Goal: Transaction & Acquisition: Subscribe to service/newsletter

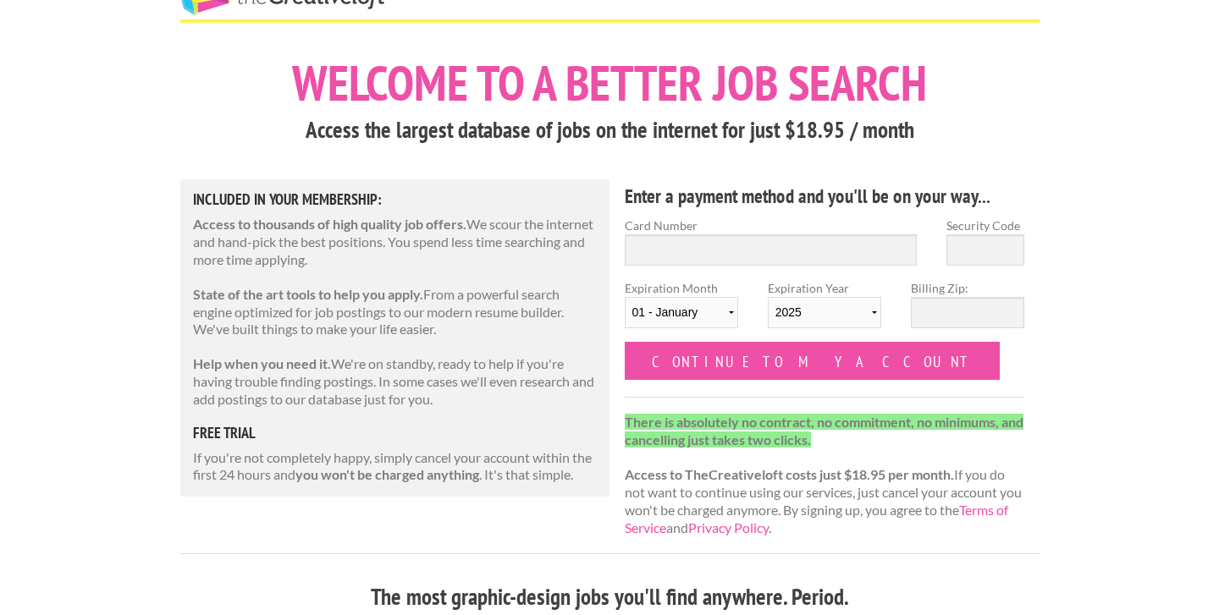
scroll to position [53, 0]
click at [717, 251] on input "Card Number" at bounding box center [771, 249] width 293 height 31
click at [753, 467] on strong "Access to TheCreativeloft costs just $18.95 per month." at bounding box center [789, 474] width 329 height 16
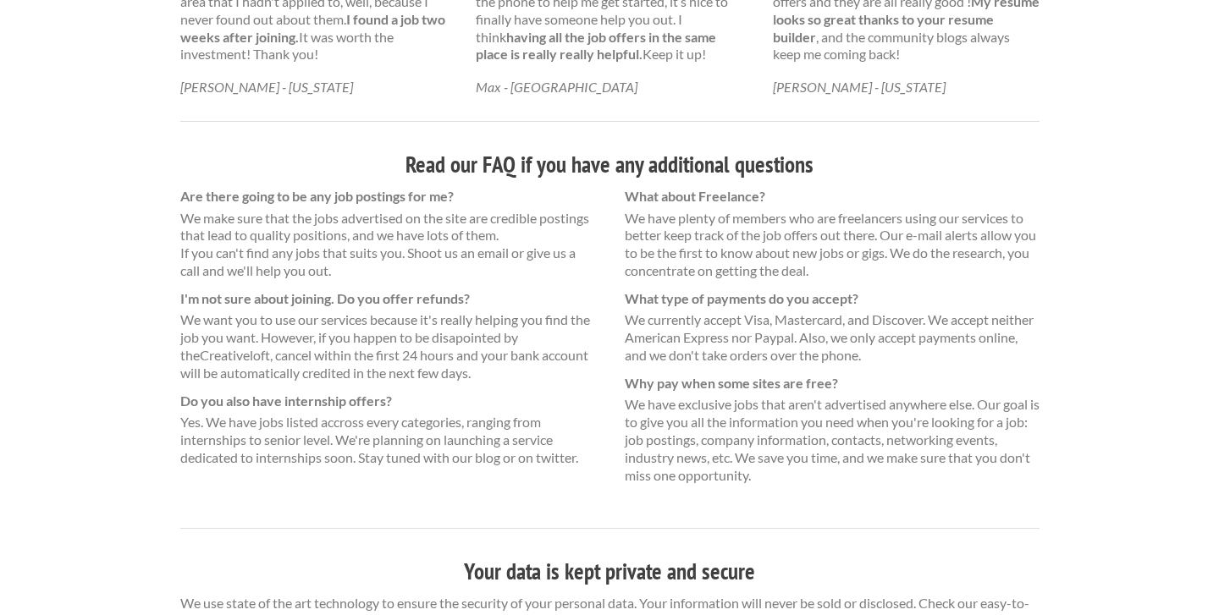
scroll to position [1116, 0]
click at [692, 212] on dd "We have plenty of members who are freelancers using our services to better keep…" at bounding box center [832, 246] width 415 height 70
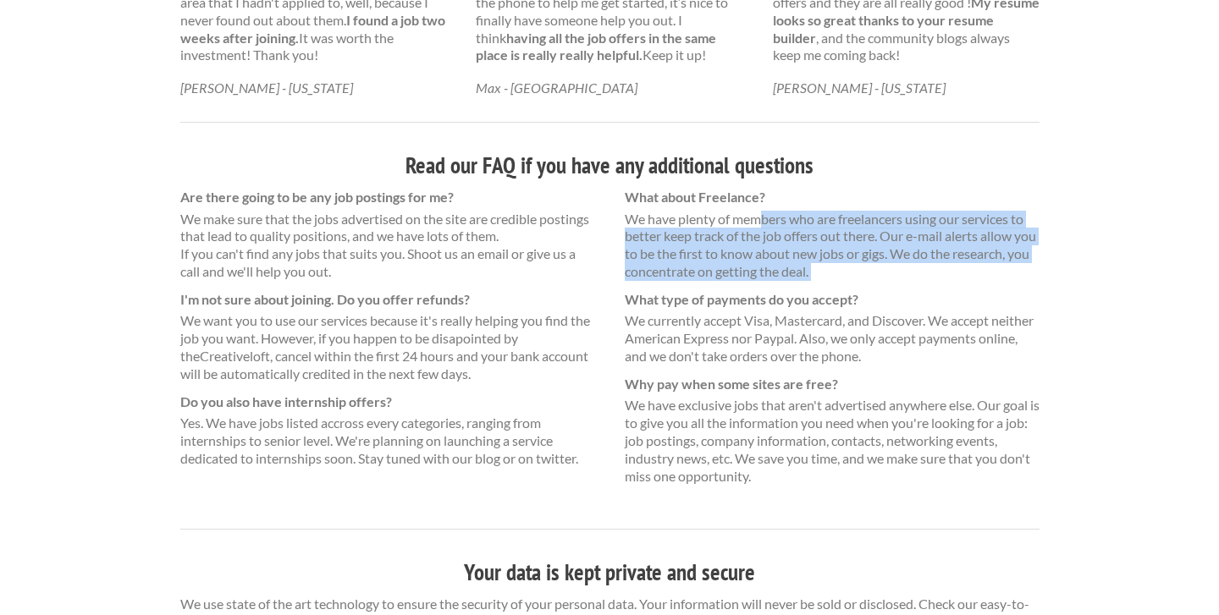
click at [692, 212] on dd "We have plenty of members who are freelancers using our services to better keep…" at bounding box center [832, 246] width 415 height 70
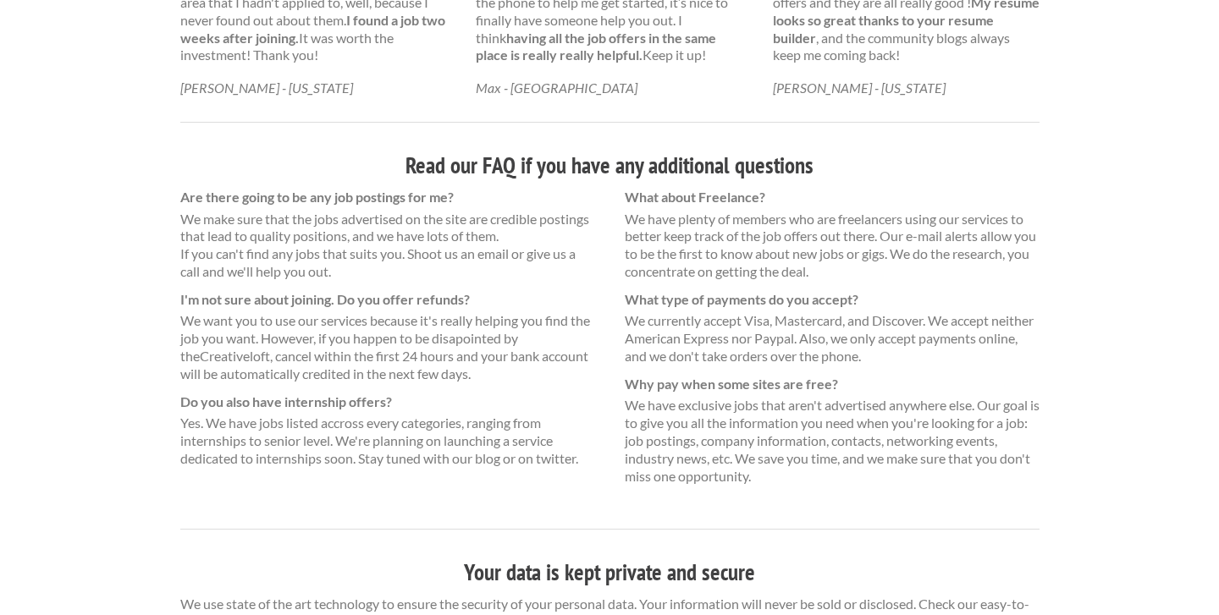
click at [692, 317] on dd "We currently accept Visa, Mastercard, and Discover. We accept neither American …" at bounding box center [832, 338] width 415 height 52
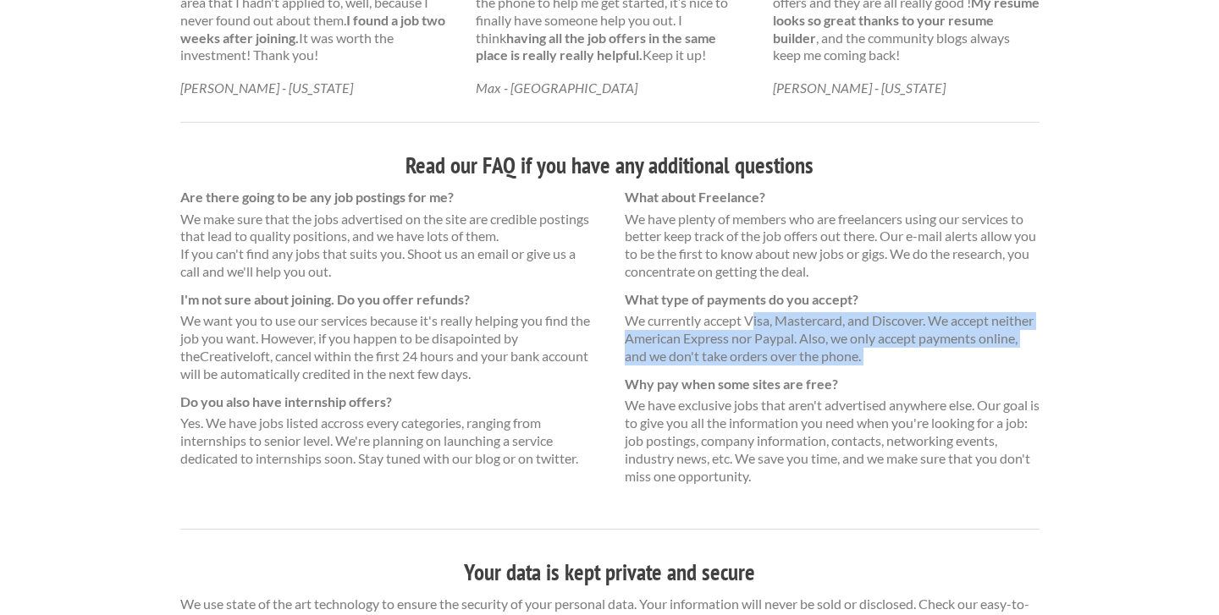
click at [692, 317] on dd "We currently accept Visa, Mastercard, and Discover. We accept neither American …" at bounding box center [832, 338] width 415 height 52
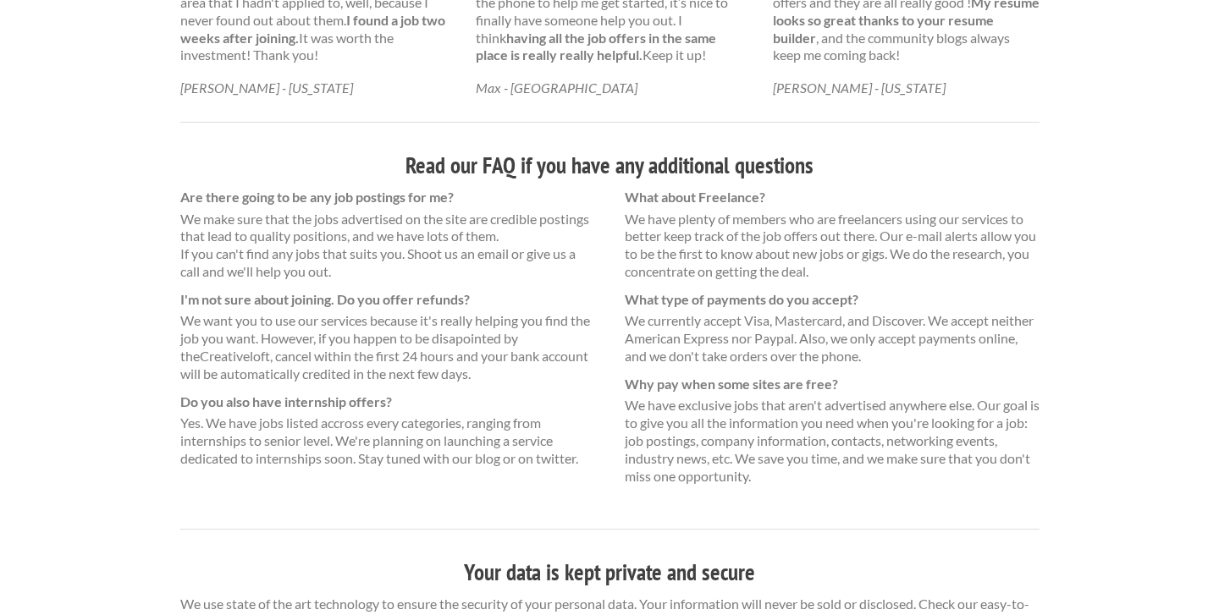
click at [702, 376] on dt "Why pay when some sites are free?" at bounding box center [832, 385] width 415 height 18
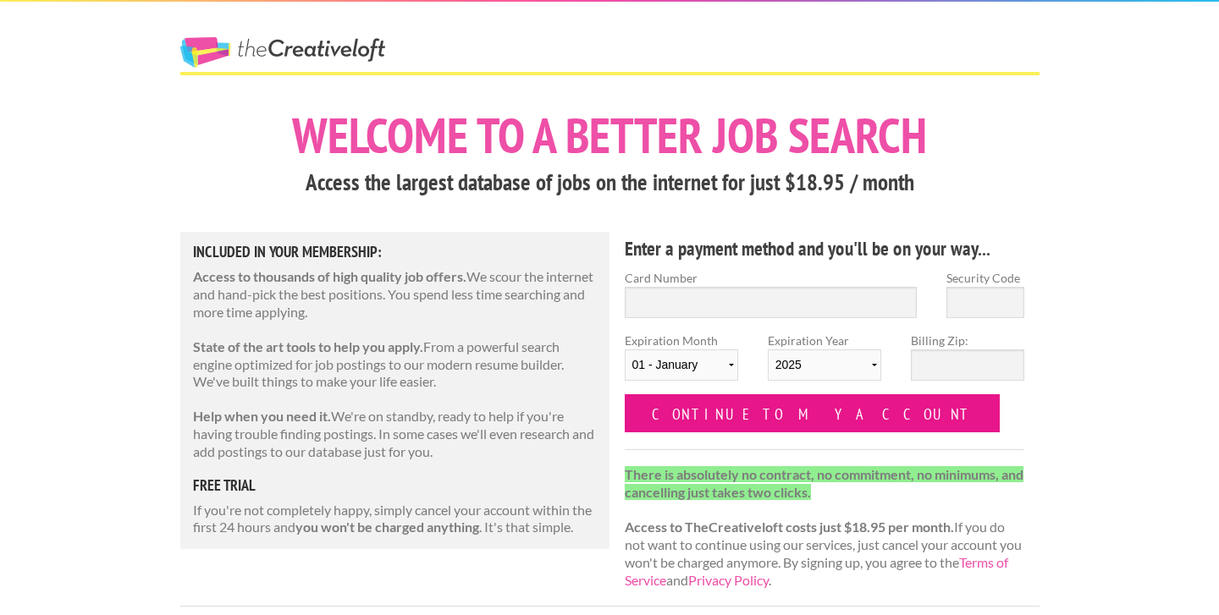
scroll to position [0, 0]
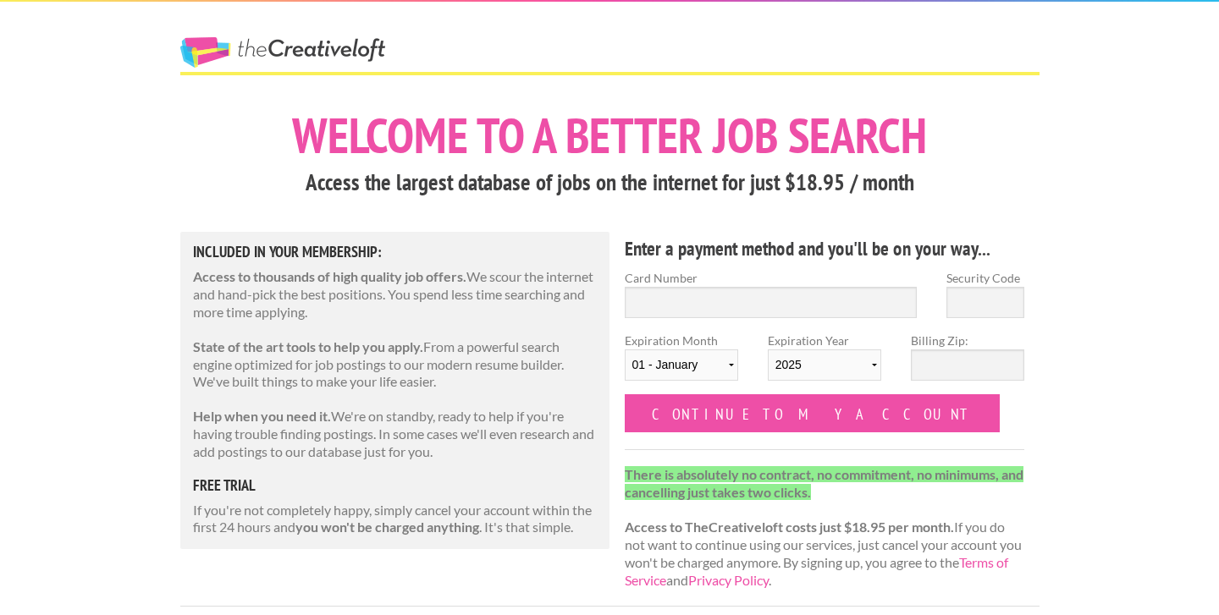
click at [724, 248] on h4 "Enter a payment method and you'll be on your way..." at bounding box center [825, 248] width 400 height 27
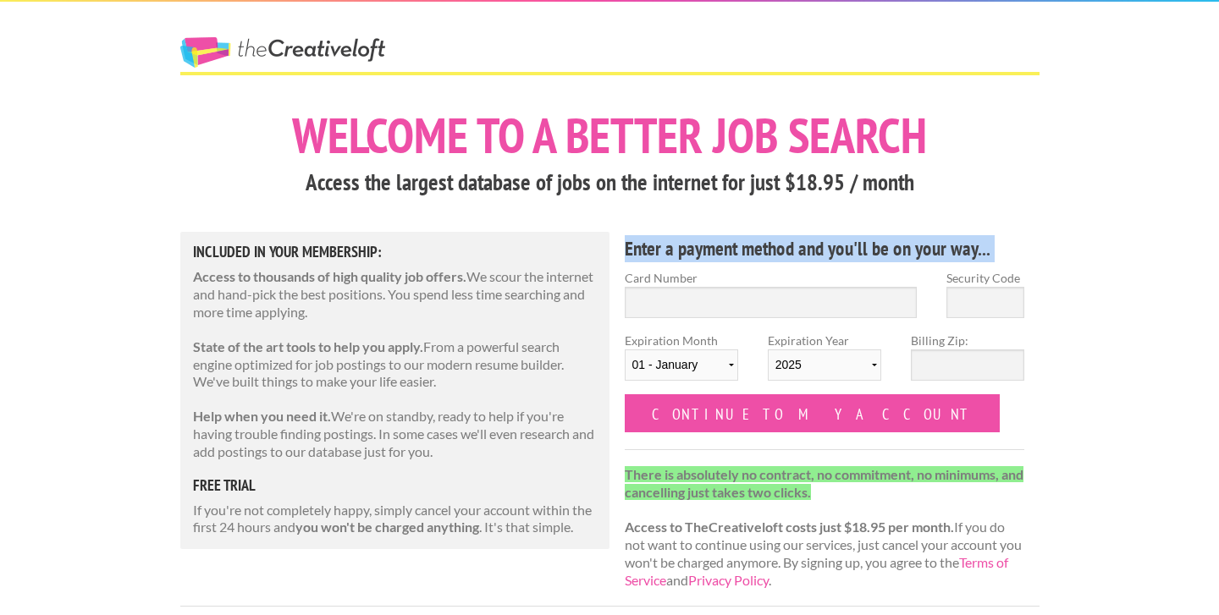
click at [724, 248] on h4 "Enter a payment method and you'll be on your way..." at bounding box center [825, 248] width 400 height 27
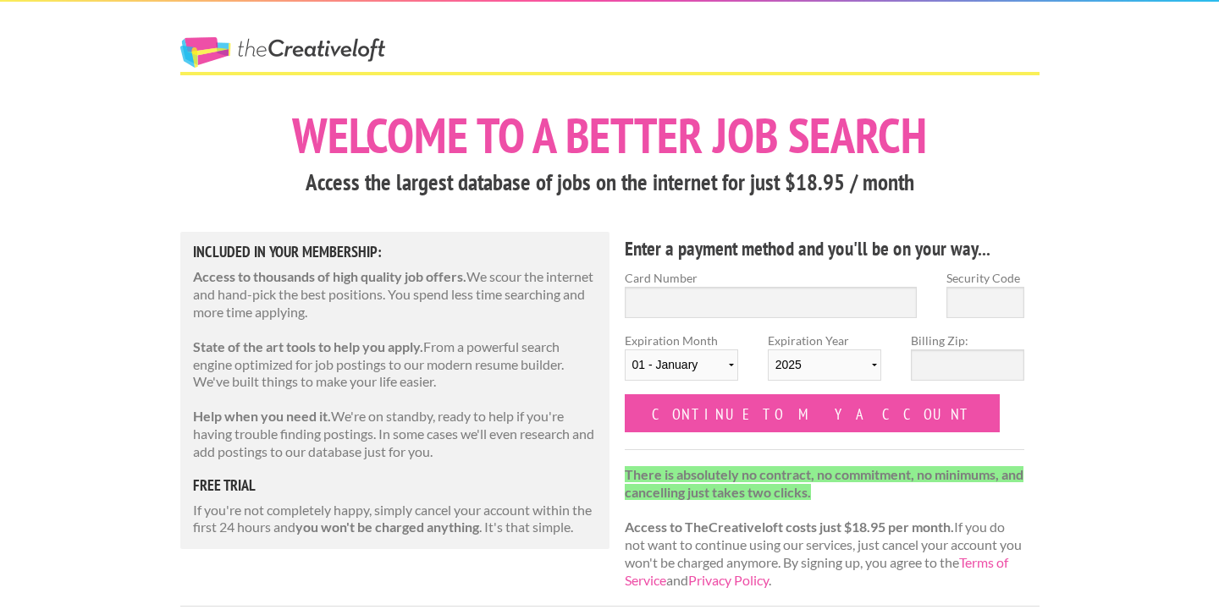
click at [547, 295] on p "Access to thousands of high quality job offers. We scour the internet and hand-…" at bounding box center [395, 294] width 405 height 52
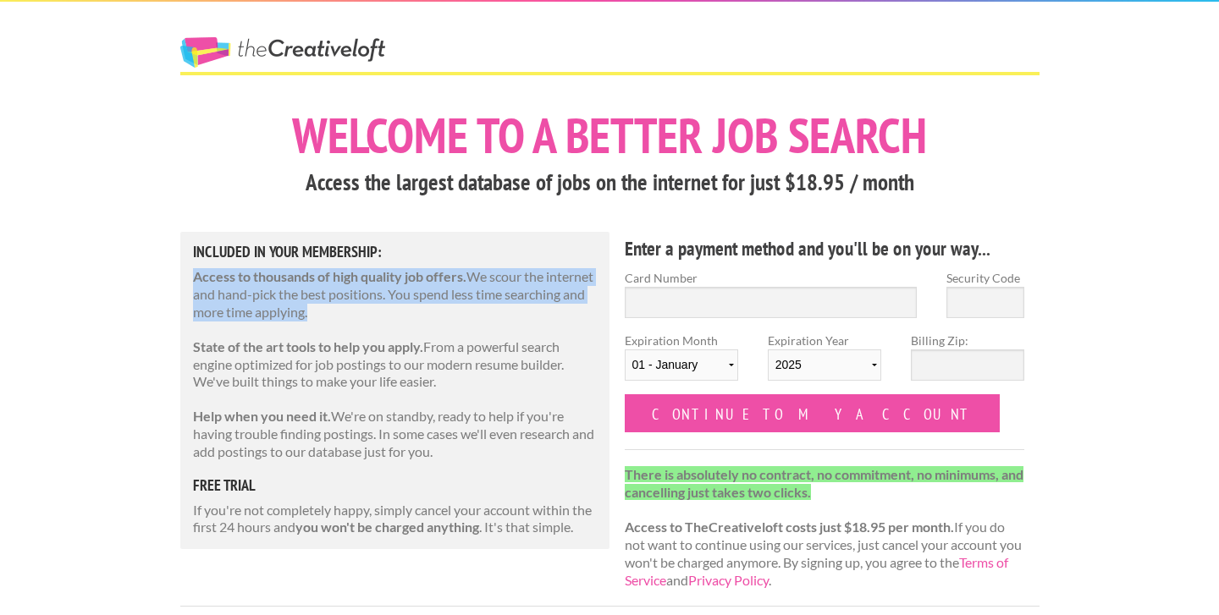
click at [547, 295] on p "Access to thousands of high quality job offers. We scour the internet and hand-…" at bounding box center [395, 294] width 405 height 52
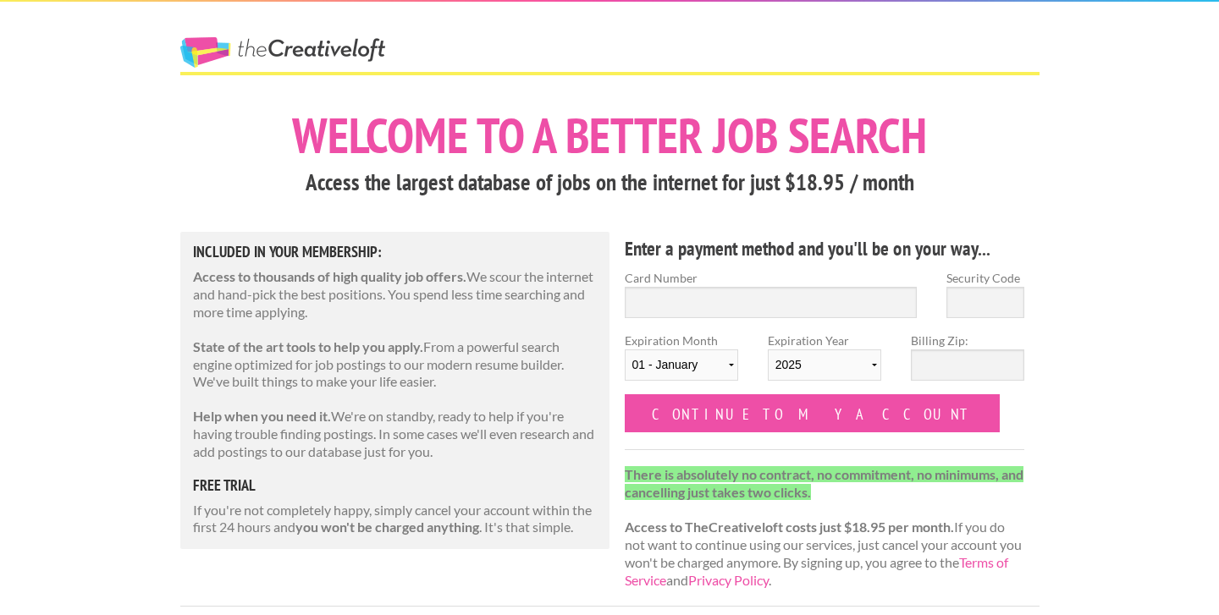
click at [508, 401] on div "Included in Your Membership: Access to thousands of high quality job offers. We…" at bounding box center [395, 390] width 430 height 317
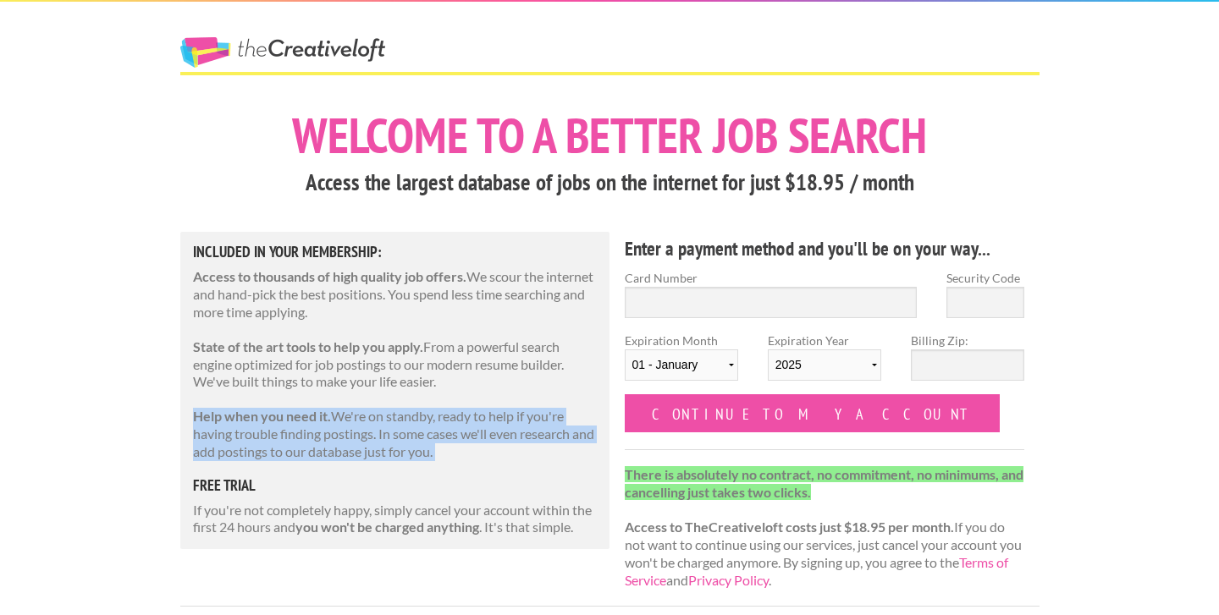
click at [508, 401] on div "Included in Your Membership: Access to thousands of high quality job offers. We…" at bounding box center [395, 390] width 430 height 317
click at [499, 448] on p "Help when you need it. We're on standby, ready to help if you're having trouble…" at bounding box center [395, 434] width 405 height 52
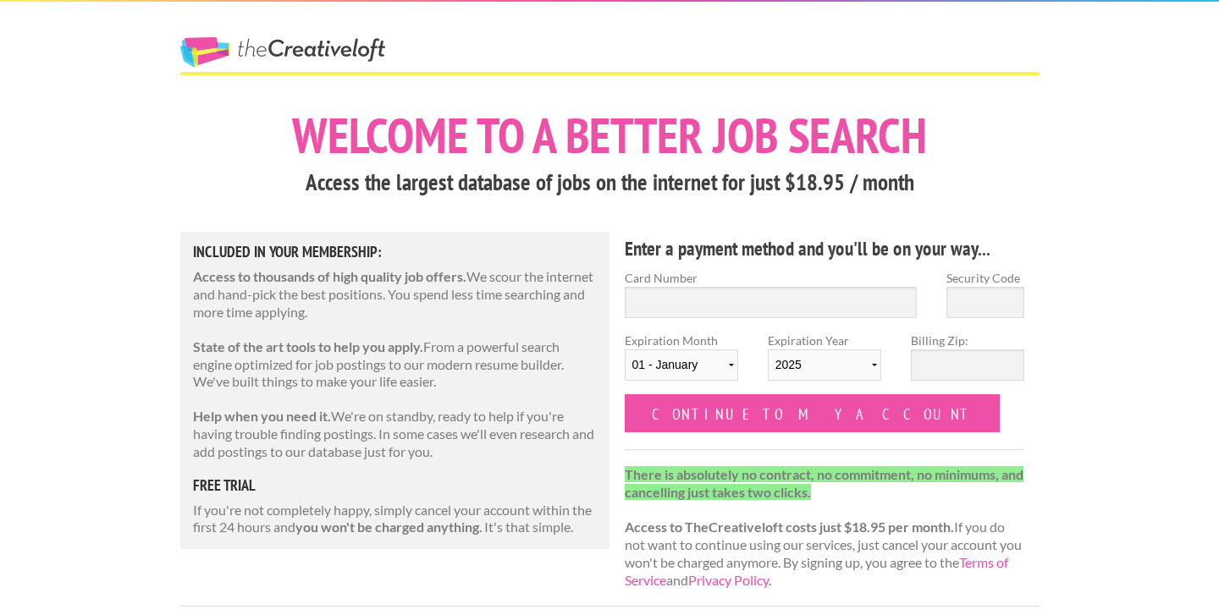
click at [488, 507] on p "If you're not completely happy, simply cancel your account within the first 24 …" at bounding box center [395, 520] width 405 height 36
click at [488, 516] on p "If you're not completely happy, simply cancel your account within the first 24 …" at bounding box center [395, 520] width 405 height 36
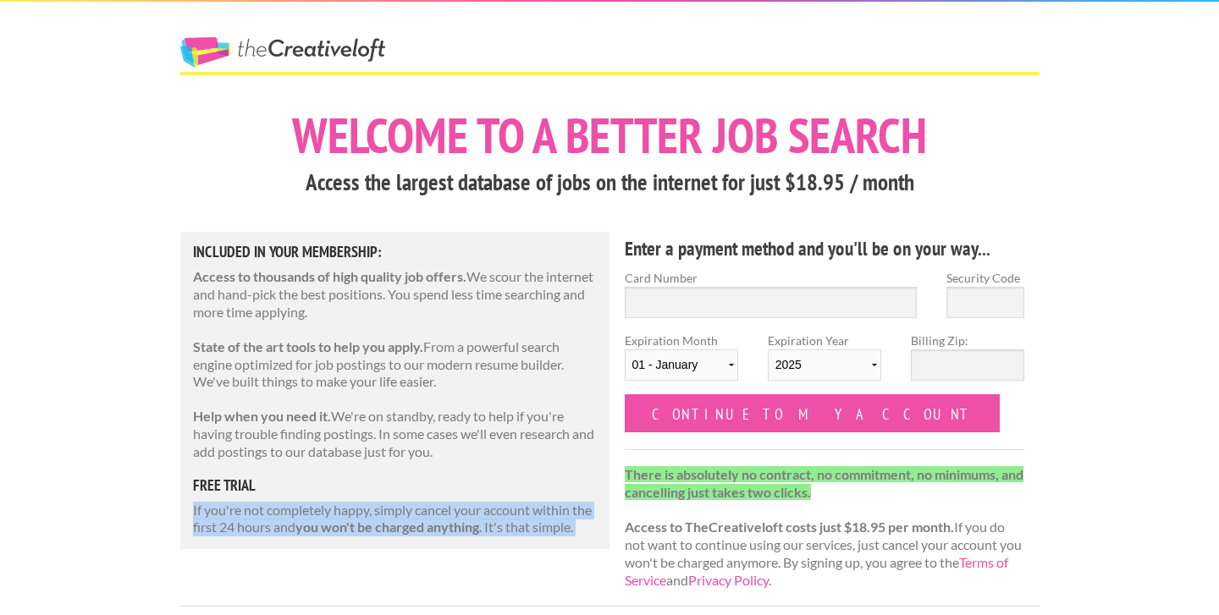
click at [488, 516] on p "If you're not completely happy, simply cancel your account within the first 24 …" at bounding box center [395, 520] width 405 height 36
